Goal: Navigation & Orientation: Find specific page/section

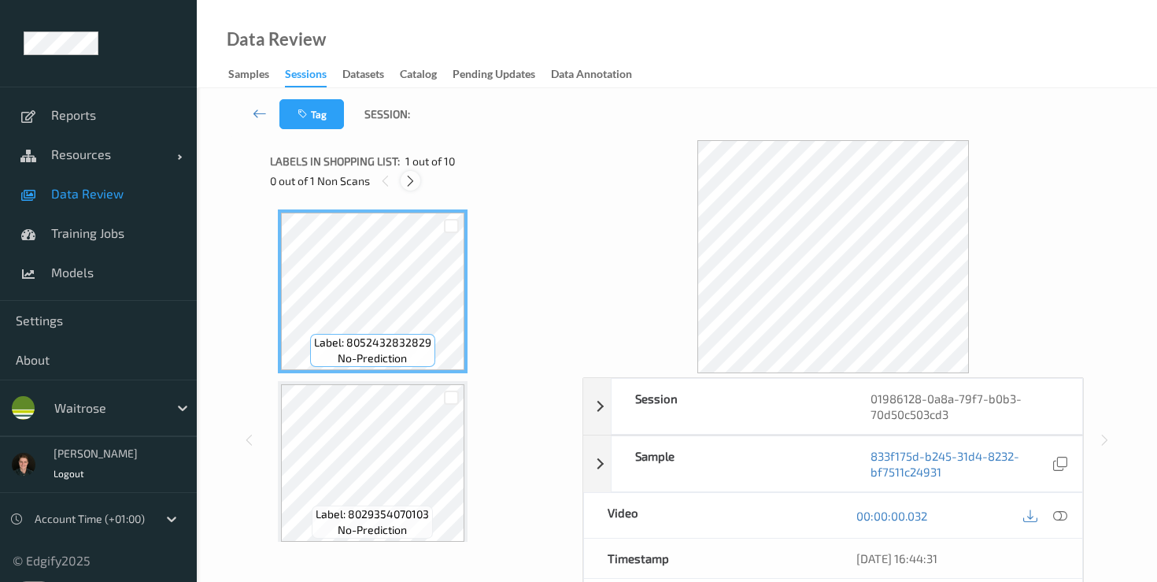
click at [405, 180] on icon at bounding box center [410, 181] width 13 height 14
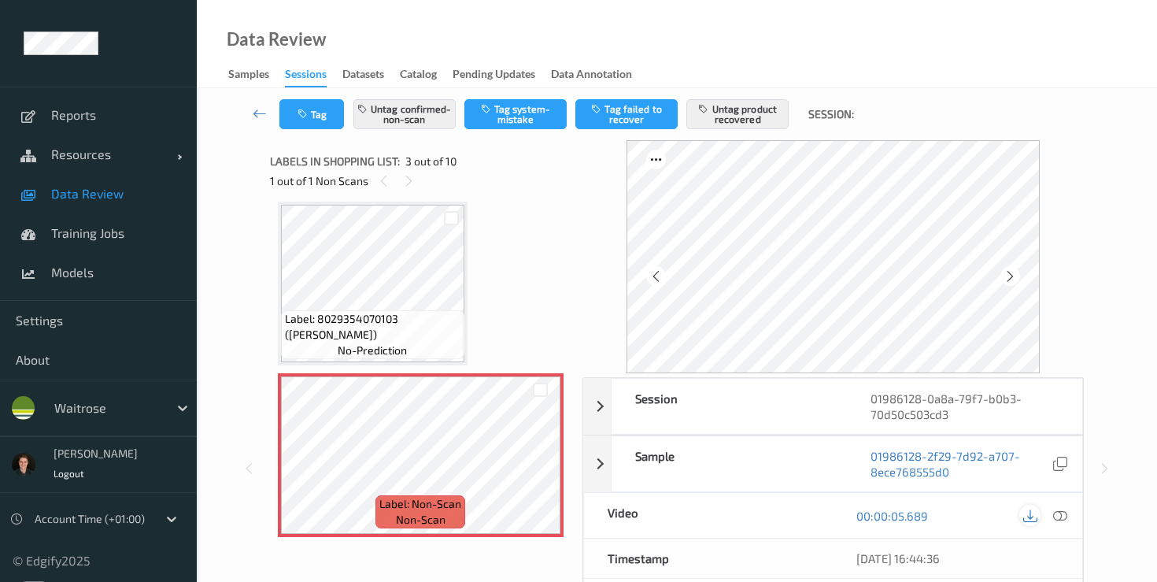
click at [1034, 514] on icon at bounding box center [1030, 516] width 14 height 14
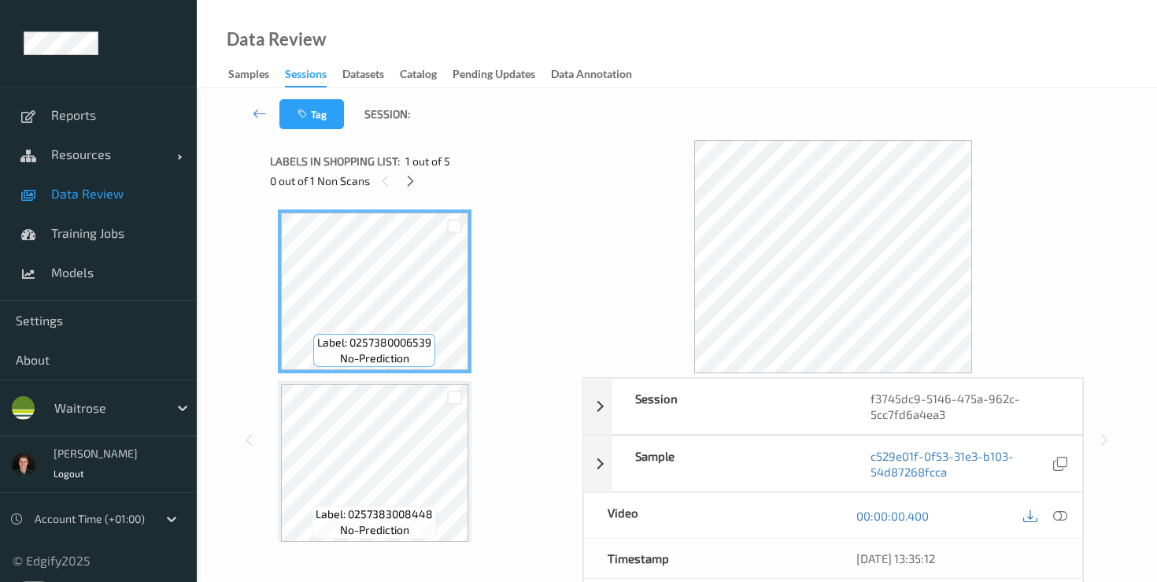
click at [1035, 525] on link at bounding box center [1030, 515] width 21 height 21
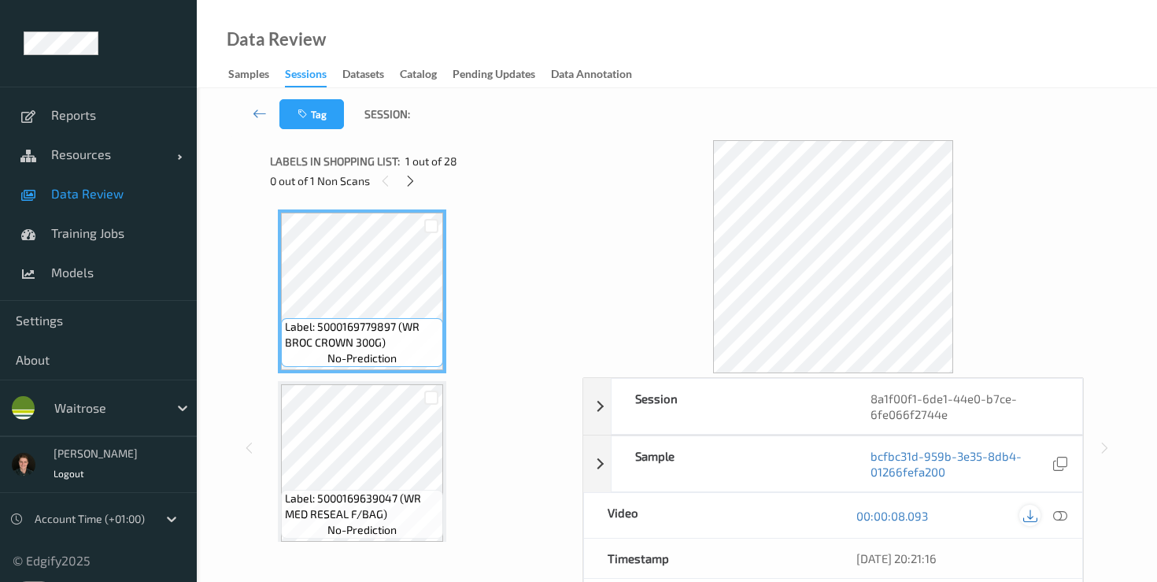
click at [1035, 520] on icon at bounding box center [1030, 516] width 14 height 14
click at [1029, 520] on icon at bounding box center [1030, 516] width 14 height 14
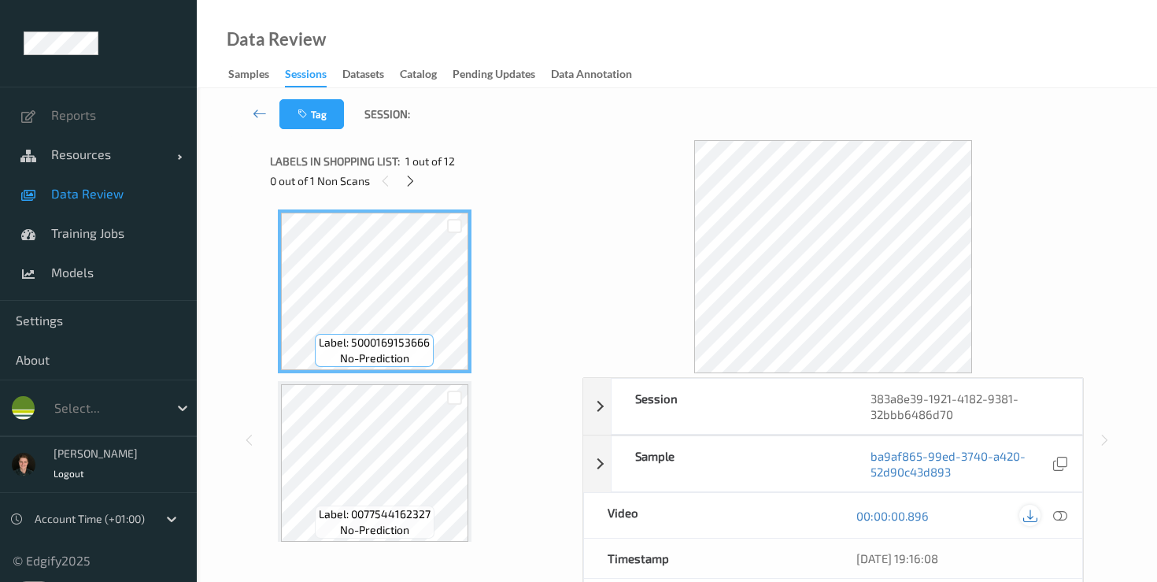
click at [1030, 516] on icon at bounding box center [1030, 516] width 14 height 14
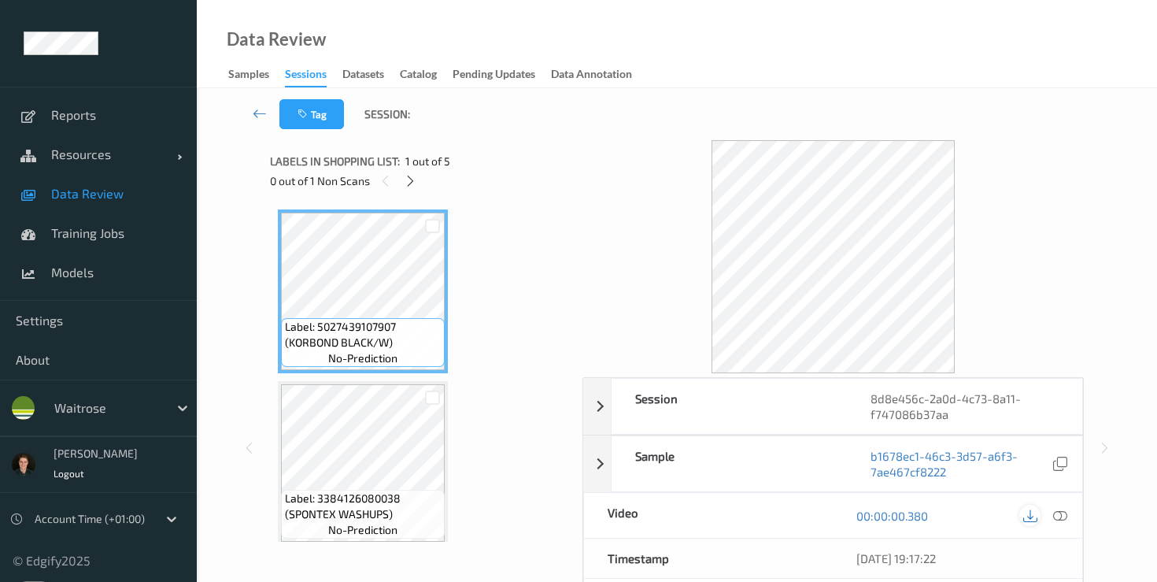
click at [1030, 515] on icon at bounding box center [1030, 516] width 14 height 14
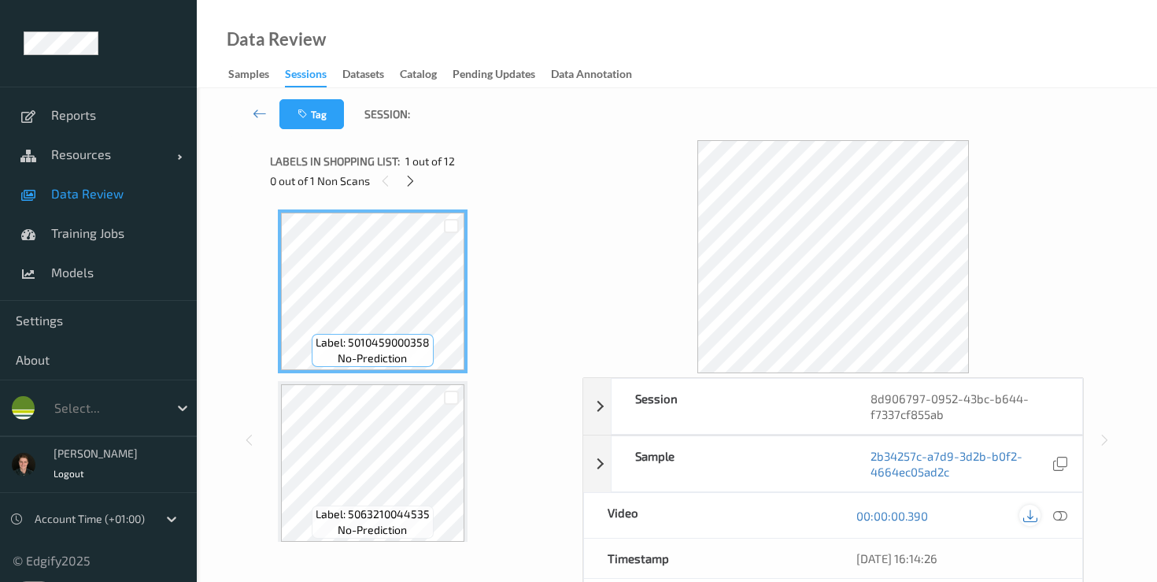
click at [1035, 515] on icon at bounding box center [1030, 516] width 14 height 14
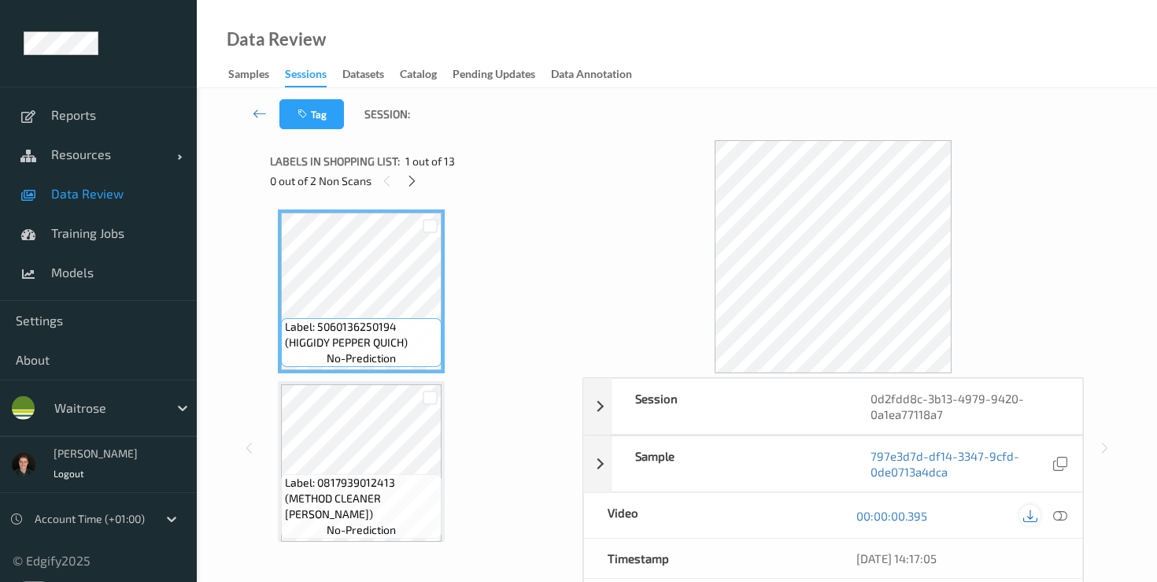
click at [1031, 517] on icon at bounding box center [1030, 516] width 14 height 14
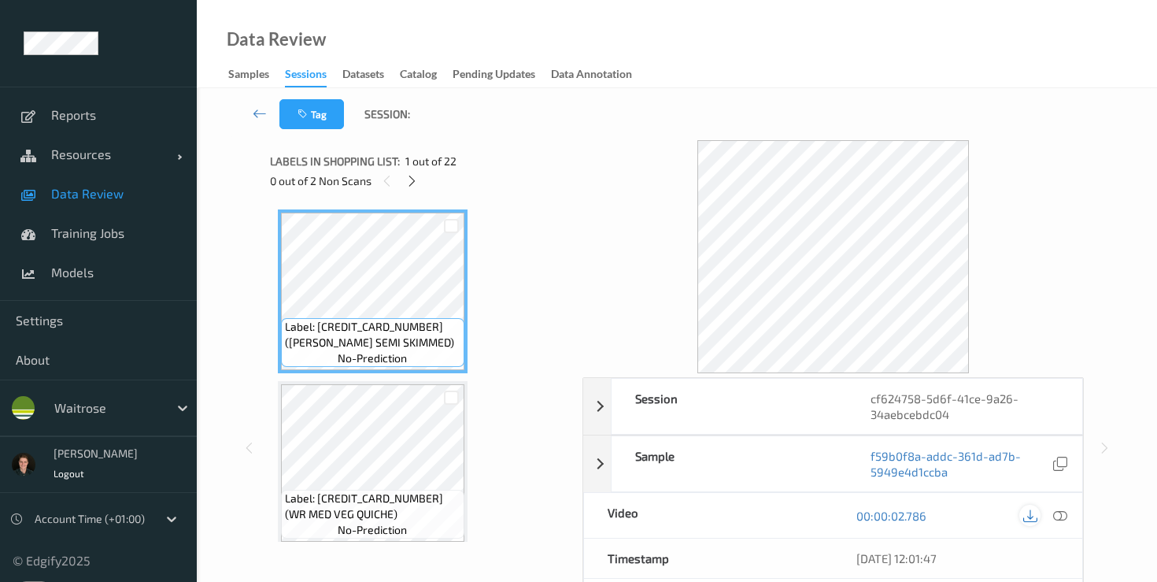
click at [1032, 513] on icon at bounding box center [1030, 516] width 14 height 14
click at [1024, 511] on icon at bounding box center [1030, 516] width 14 height 14
click at [1031, 518] on icon at bounding box center [1030, 516] width 14 height 14
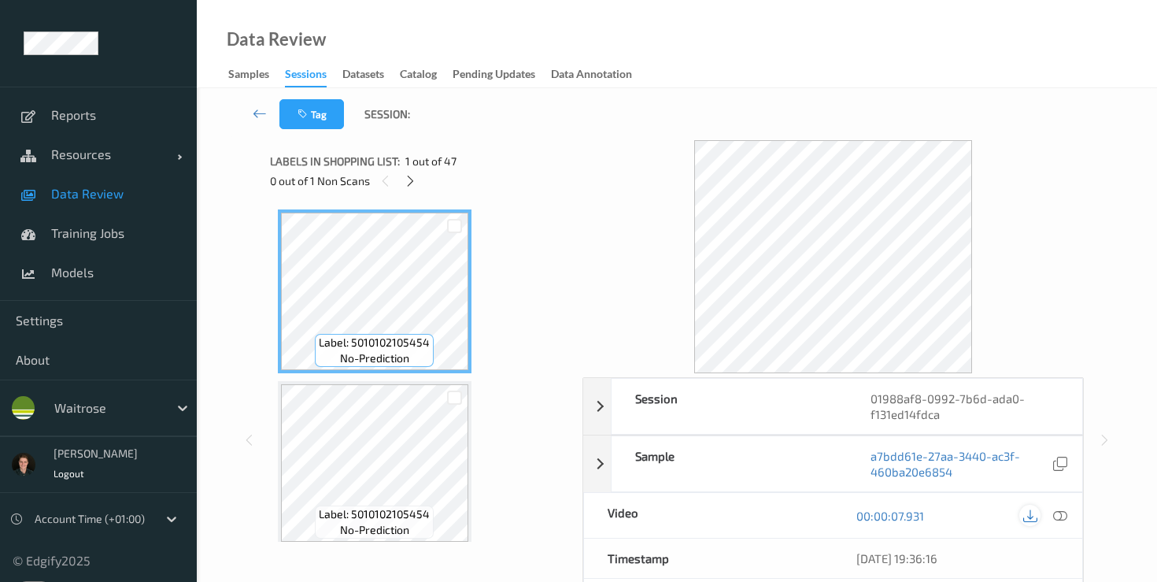
click at [1027, 513] on icon at bounding box center [1030, 516] width 14 height 14
click at [1031, 516] on icon at bounding box center [1030, 516] width 14 height 14
click at [1034, 515] on icon at bounding box center [1030, 516] width 14 height 14
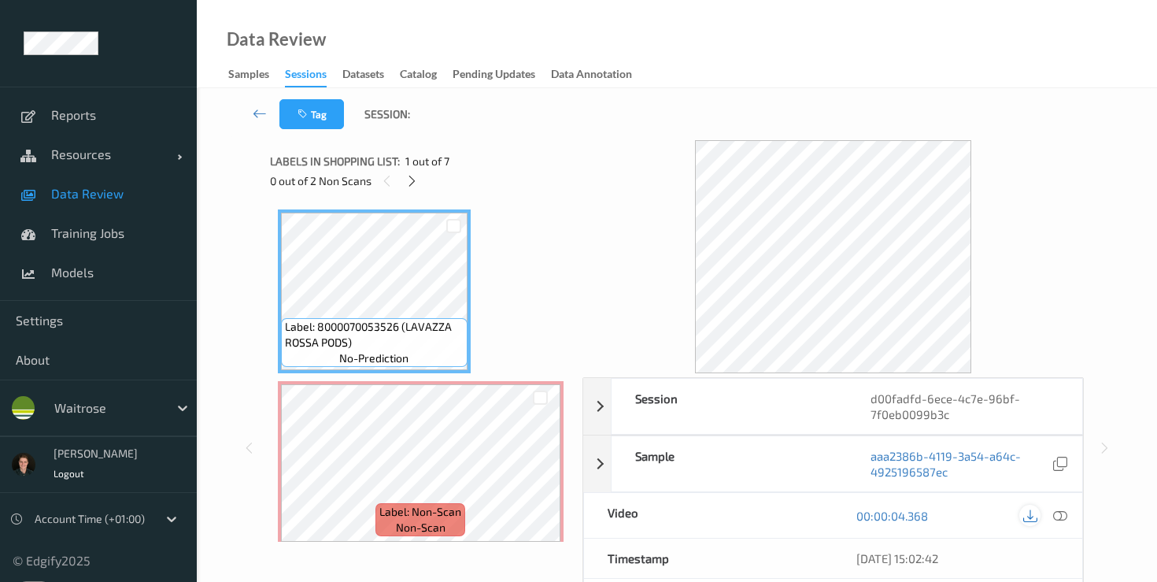
click at [1031, 511] on icon at bounding box center [1030, 516] width 14 height 14
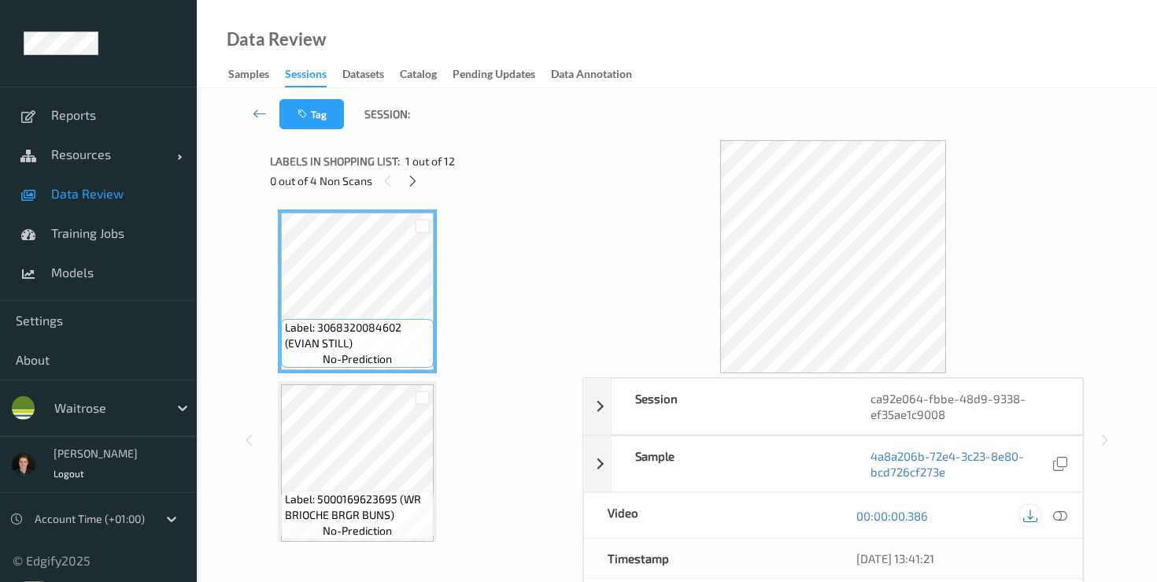
click at [1027, 518] on icon at bounding box center [1030, 516] width 14 height 14
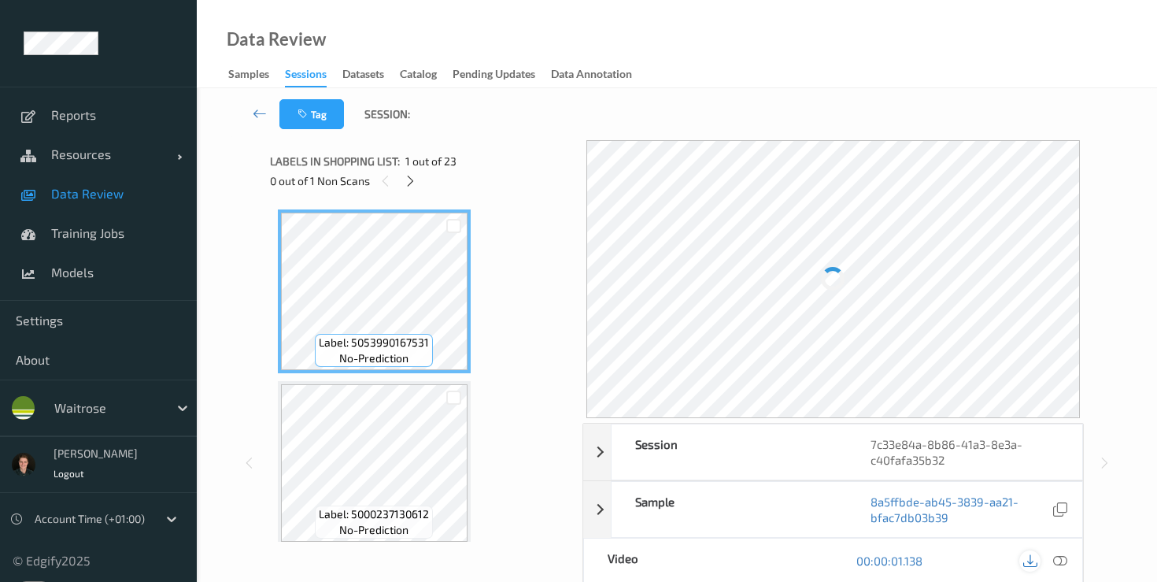
click at [1028, 560] on icon at bounding box center [1030, 560] width 14 height 14
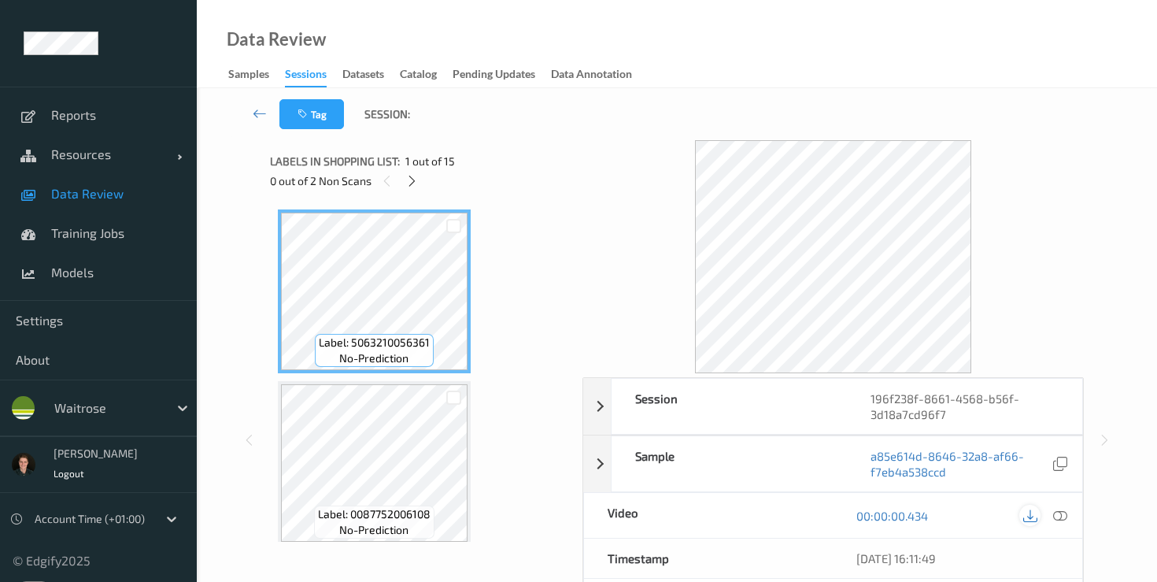
click at [1033, 518] on icon at bounding box center [1030, 516] width 14 height 14
